Goal: Information Seeking & Learning: Learn about a topic

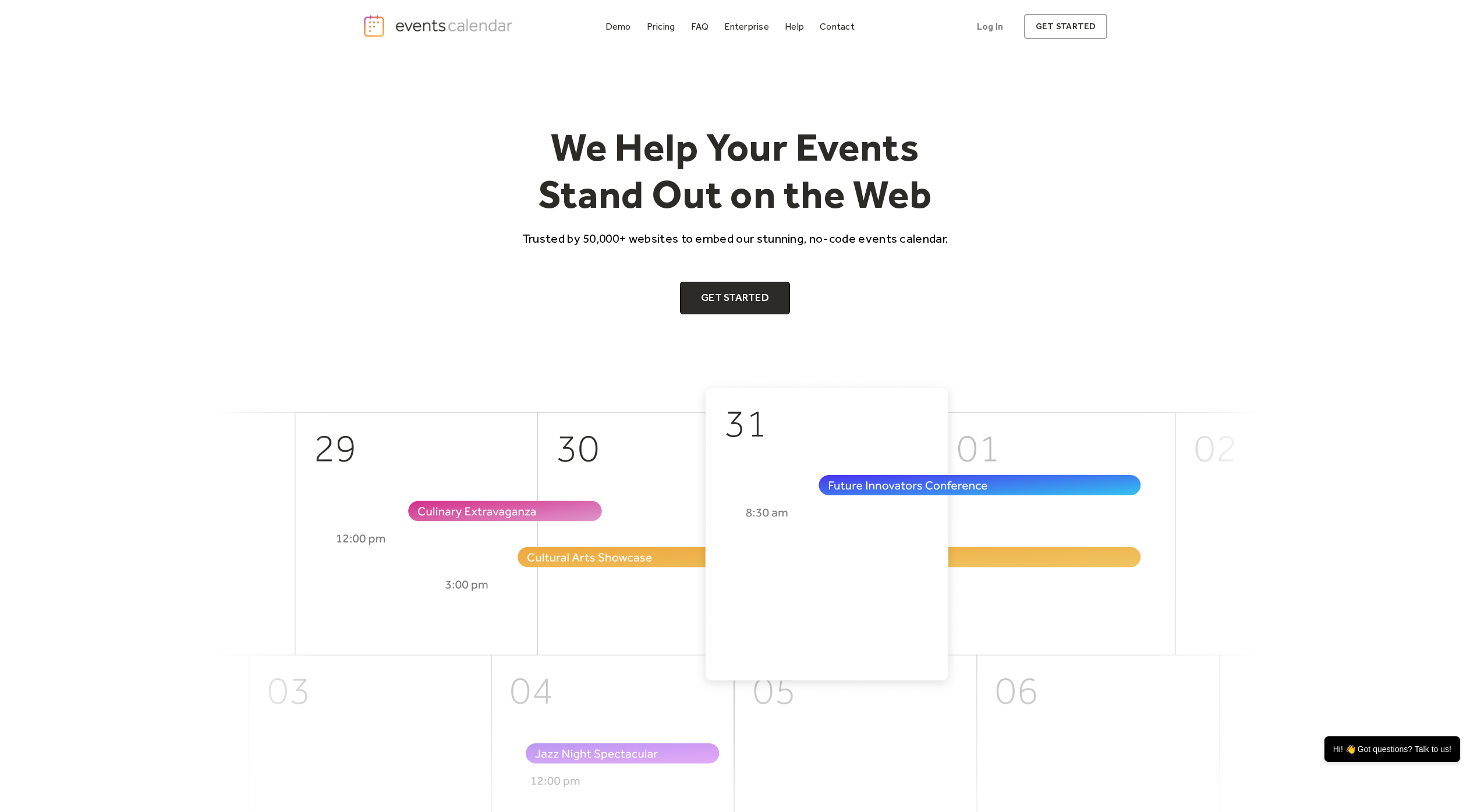
click at [294, 132] on div "We Help Your Events Stand Out on the Web Trusted by 50,000+ websites to embed o…" at bounding box center [735, 216] width 1470 height 326
click at [649, 29] on div "Pricing" at bounding box center [661, 26] width 29 height 7
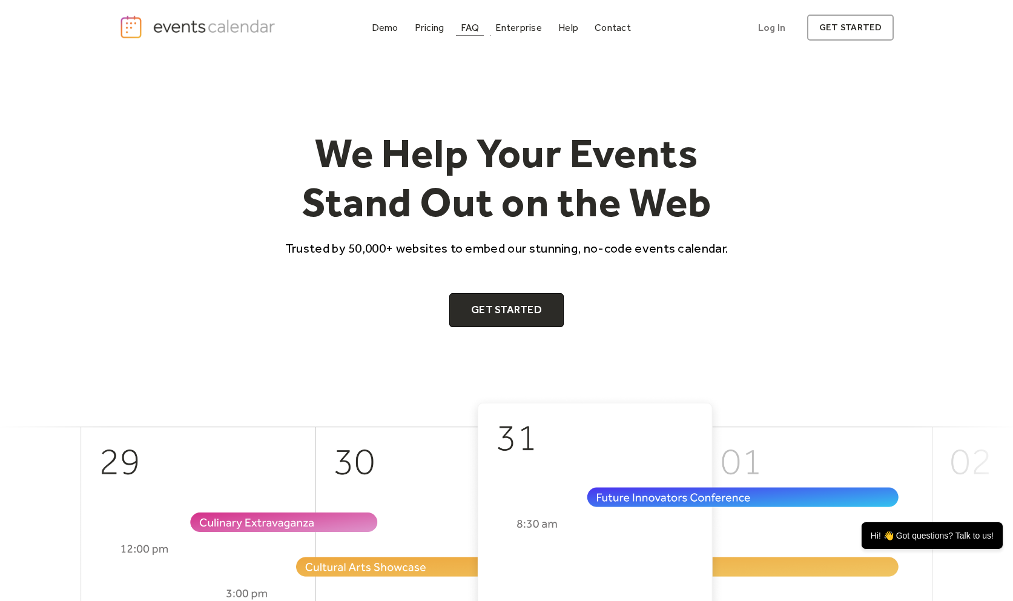
click at [428, 20] on link "Pricing" at bounding box center [429, 27] width 39 height 16
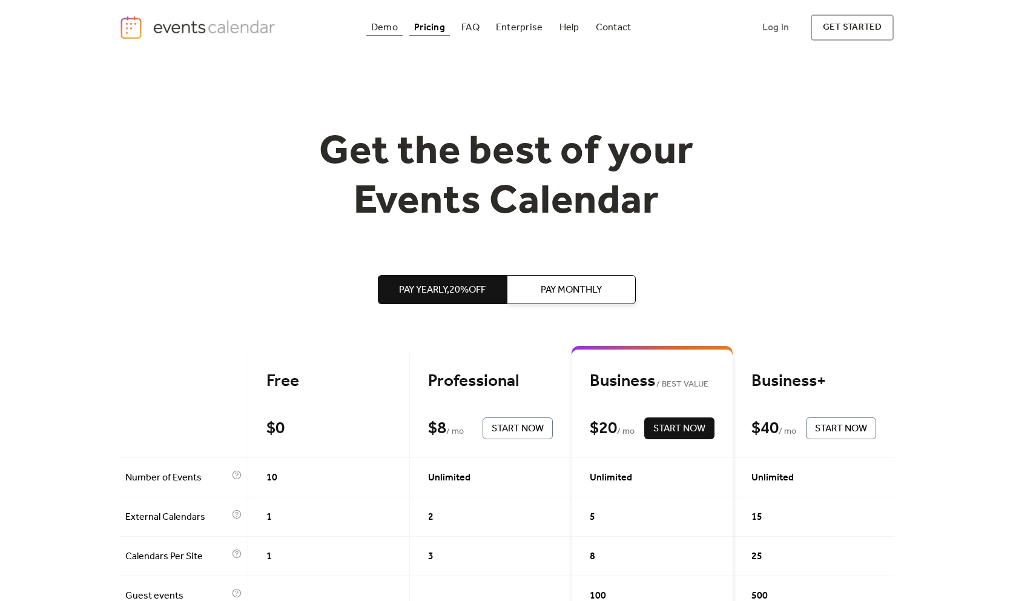
click at [380, 24] on div "Demo" at bounding box center [384, 27] width 27 height 7
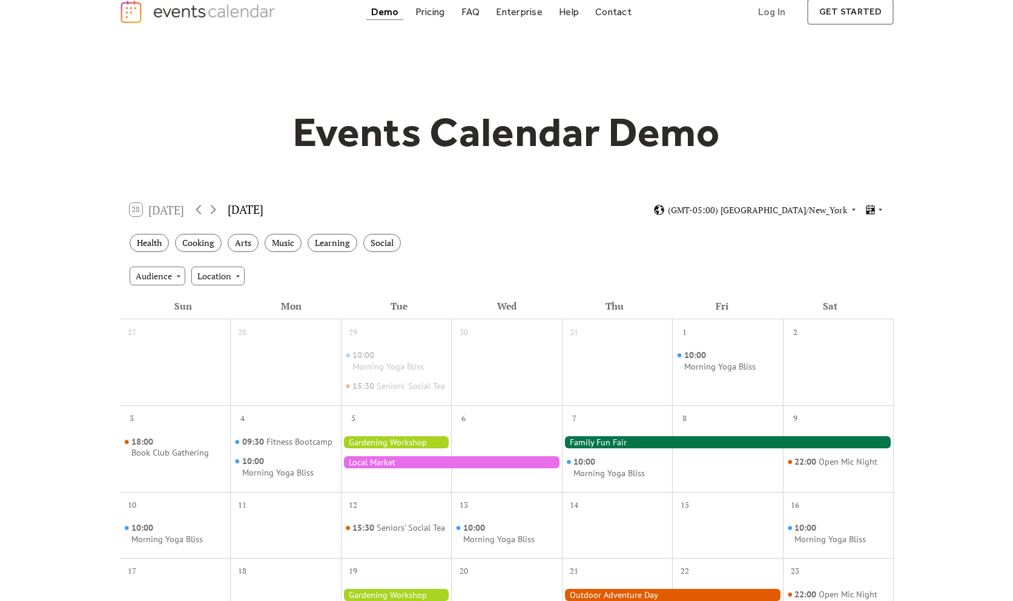
scroll to position [24, 0]
